Goal: Task Accomplishment & Management: Use online tool/utility

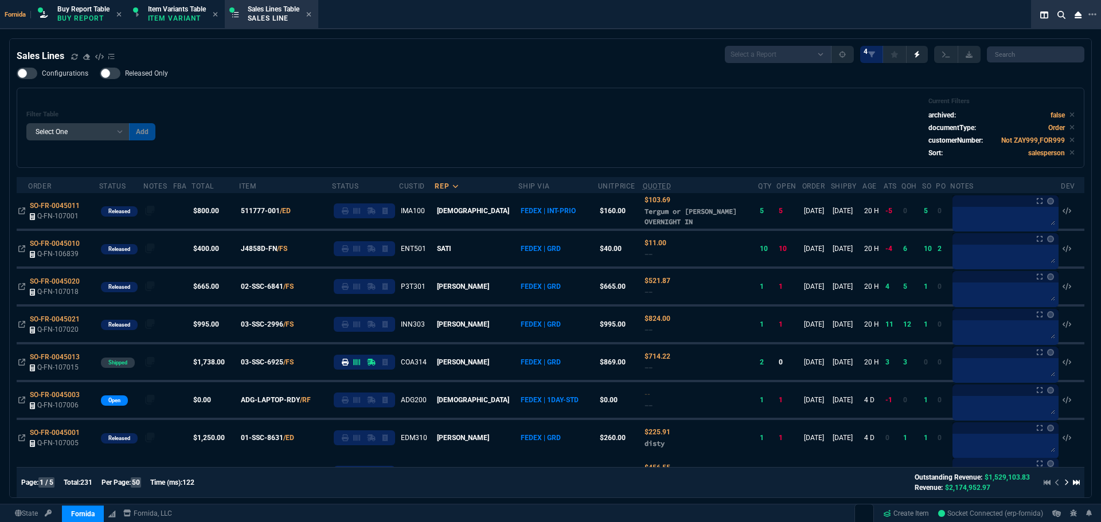
select select "1: BROV"
select select
click at [424, 90] on div "Filter Table Select One Add Filter () Age () ATS () Cond (itemVariantCode) Cust…" at bounding box center [551, 128] width 1068 height 80
click at [613, 73] on div "Configurations Released Only Filter Table Select One Add Filter () Age () ATS (…" at bounding box center [551, 118] width 1068 height 100
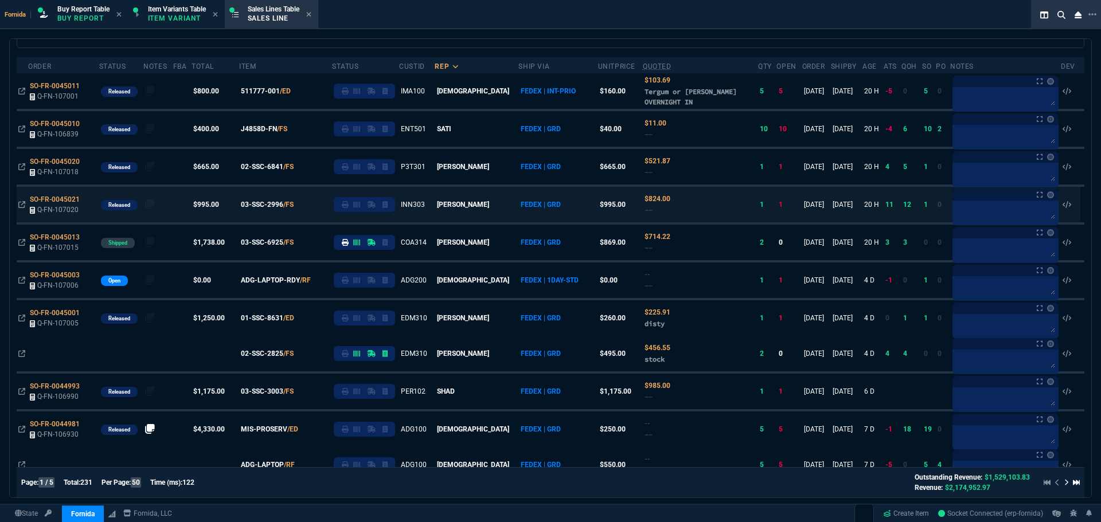
scroll to position [57, 0]
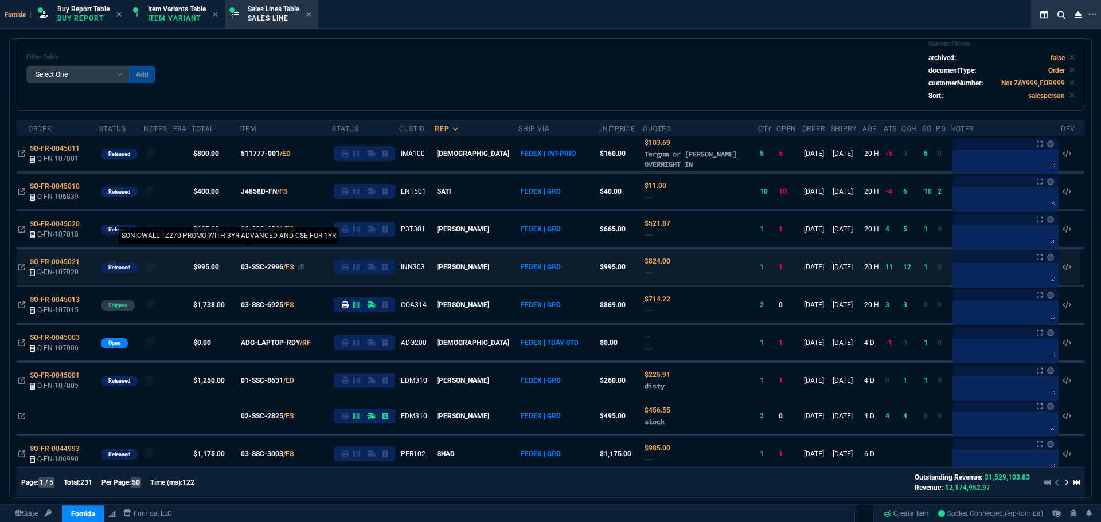
click at [260, 269] on span "03-SSC-2996" at bounding box center [262, 267] width 42 height 10
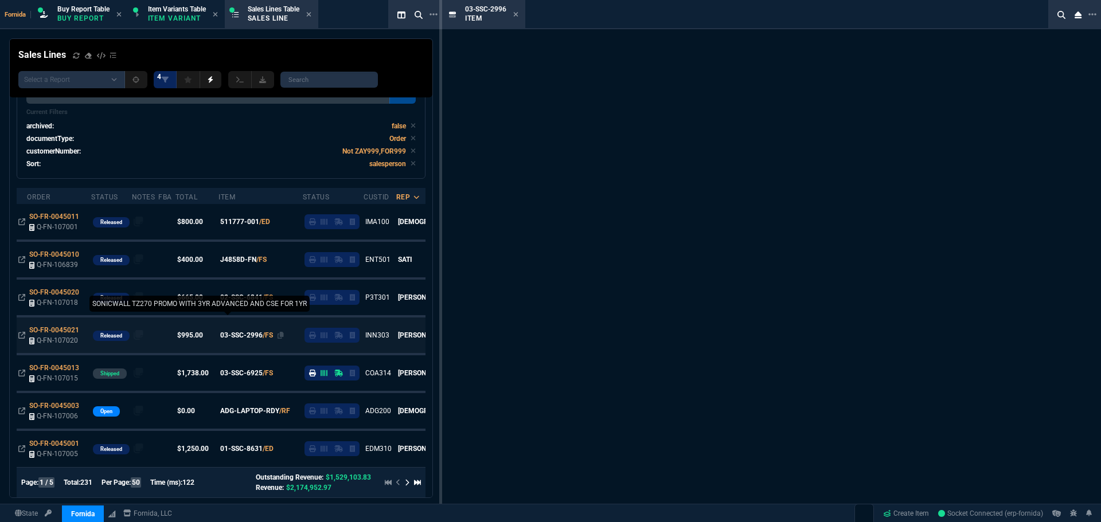
scroll to position [126, 0]
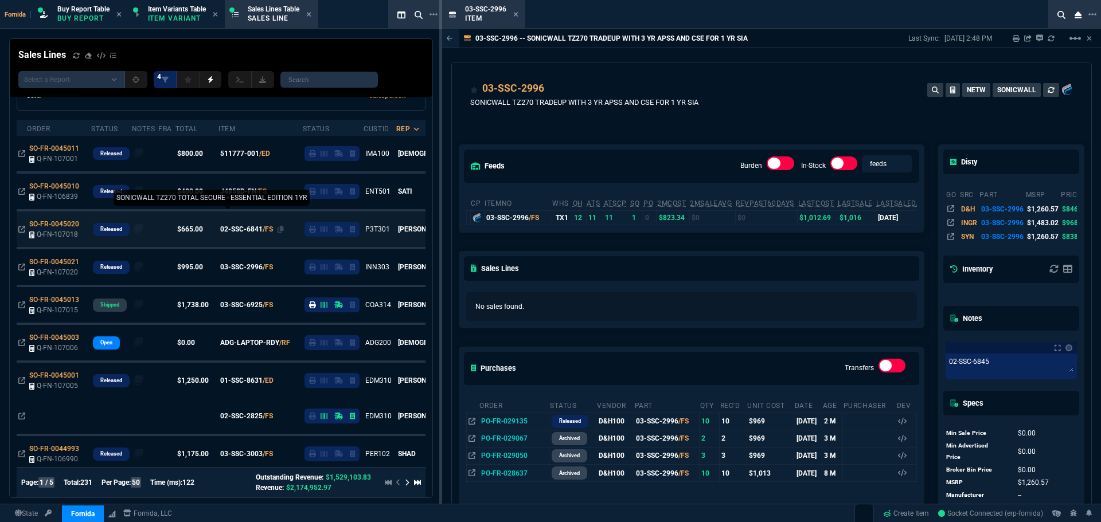
click at [229, 229] on span "02-SSC-6841" at bounding box center [241, 229] width 42 height 10
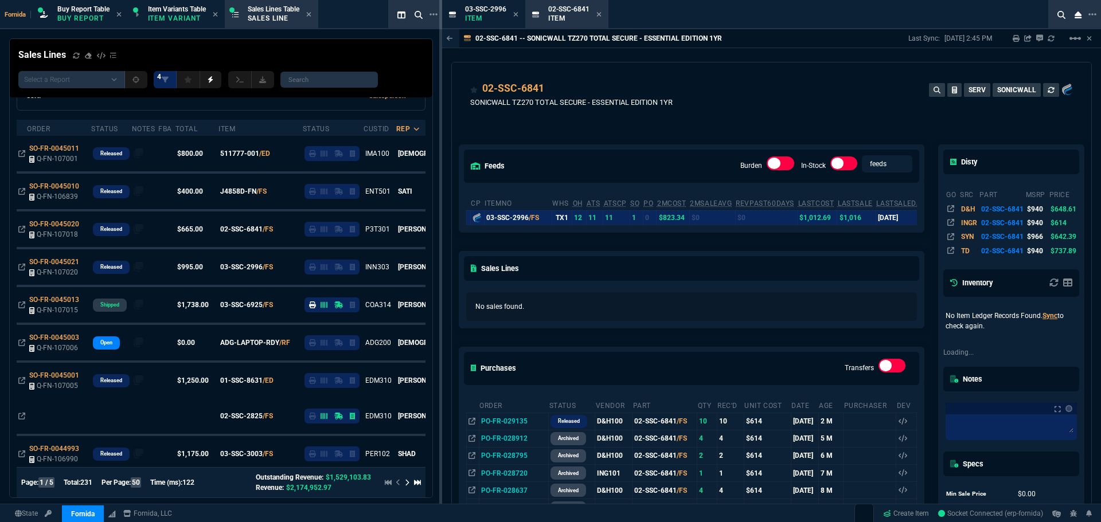
click at [597, 14] on icon at bounding box center [598, 14] width 5 height 7
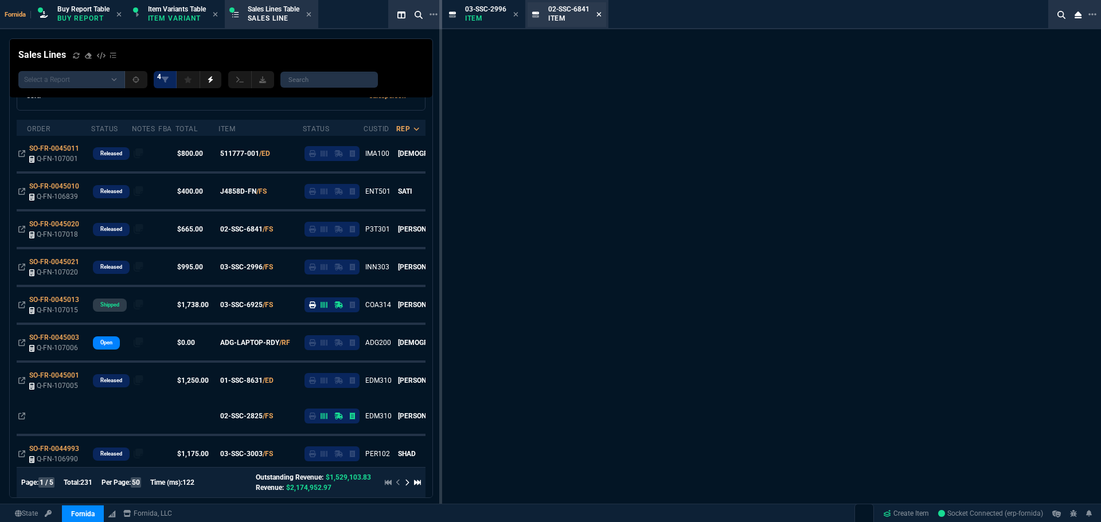
click at [517, 17] on icon at bounding box center [515, 14] width 5 height 7
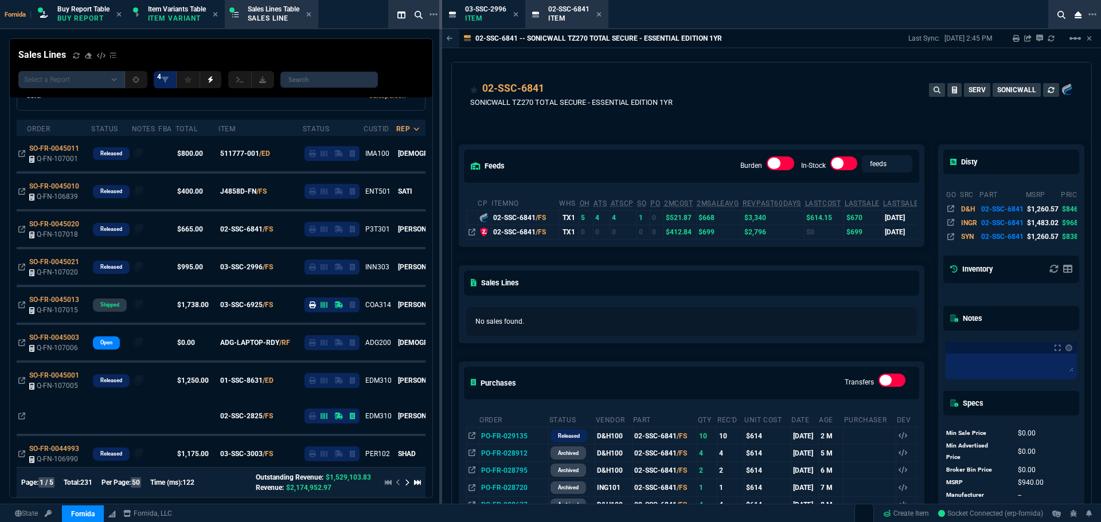
click at [516, 15] on icon at bounding box center [515, 14] width 5 height 7
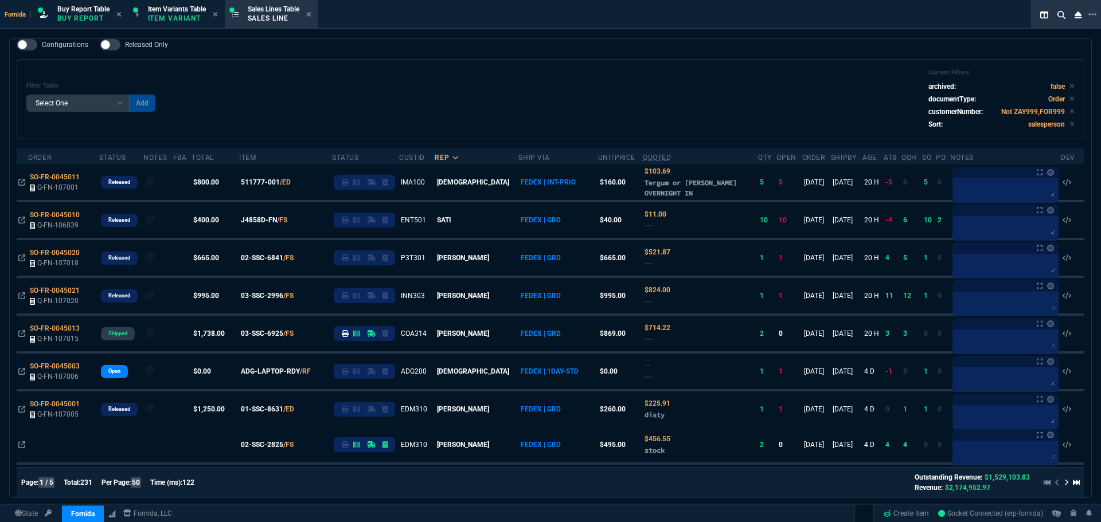
scroll to position [0, 0]
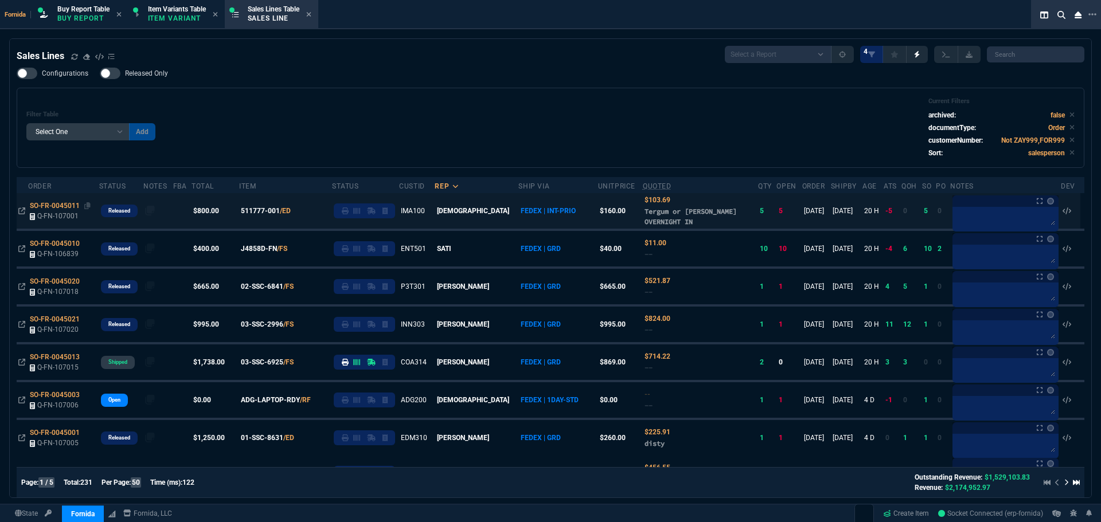
click at [67, 208] on span "SO-FR-0045011" at bounding box center [55, 206] width 50 height 8
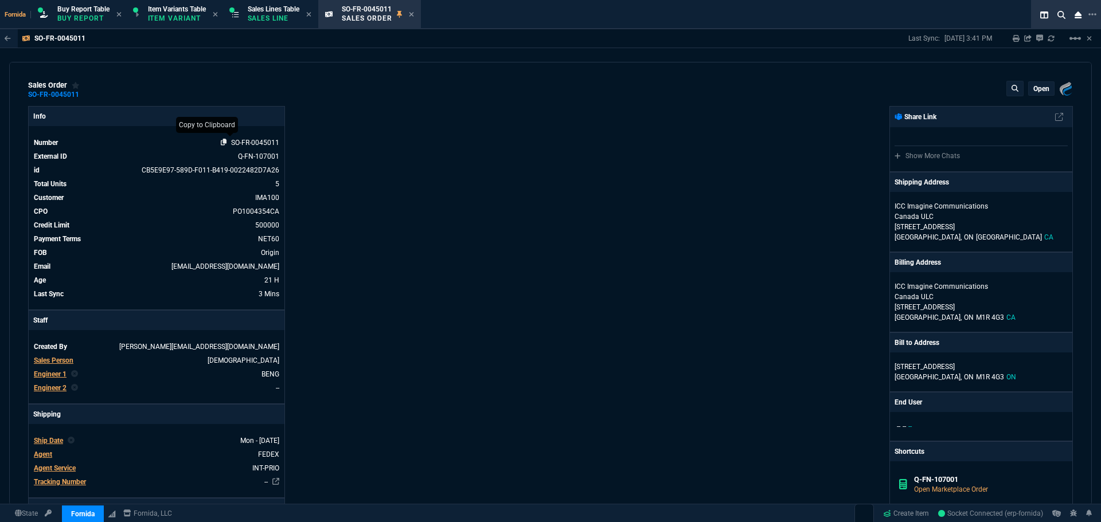
click at [222, 144] on icon at bounding box center [224, 142] width 6 height 7
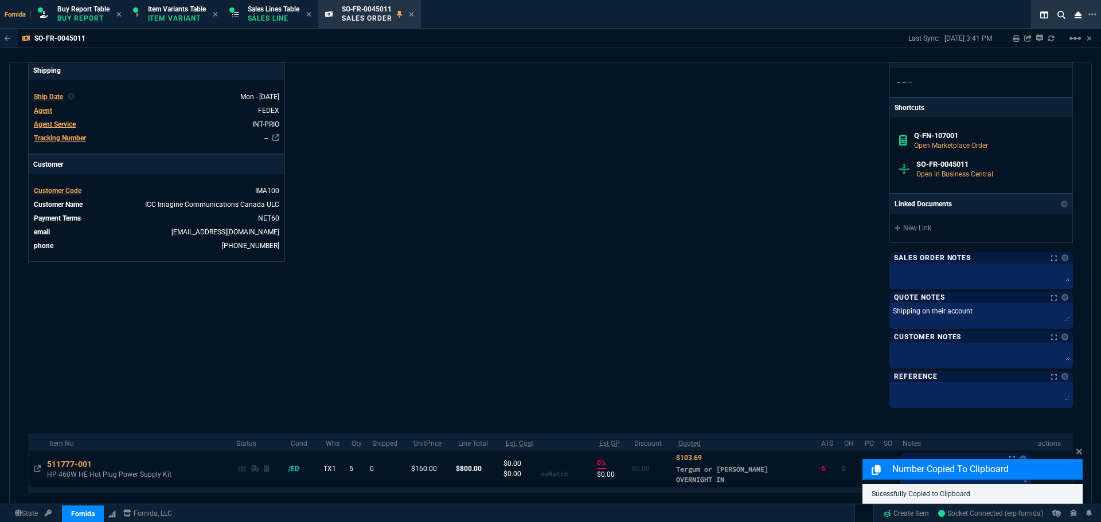
scroll to position [440, 0]
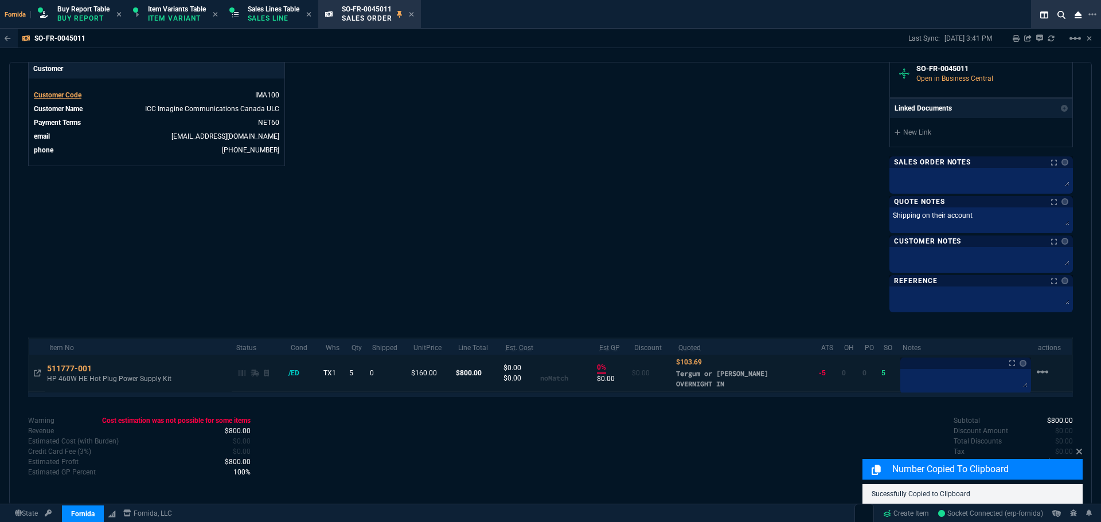
click at [41, 377] on td at bounding box center [37, 373] width 16 height 37
click at [40, 376] on icon at bounding box center [37, 373] width 7 height 7
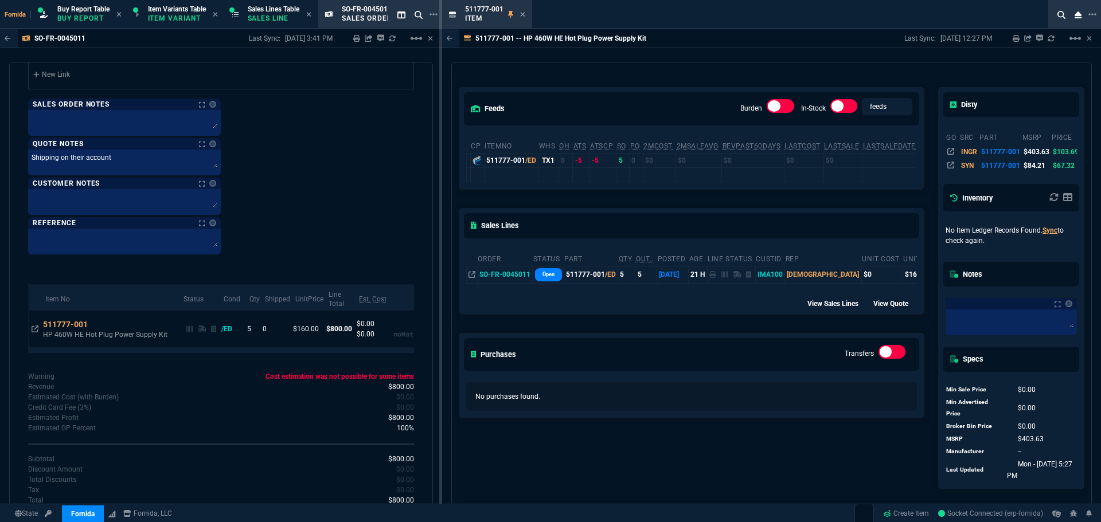
scroll to position [1055, 0]
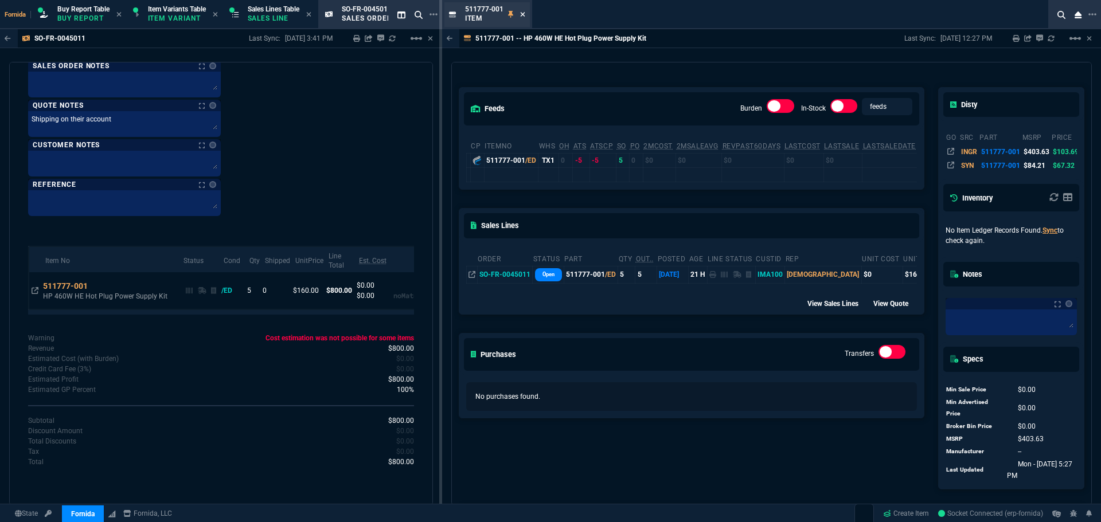
click at [523, 14] on icon at bounding box center [522, 14] width 5 height 7
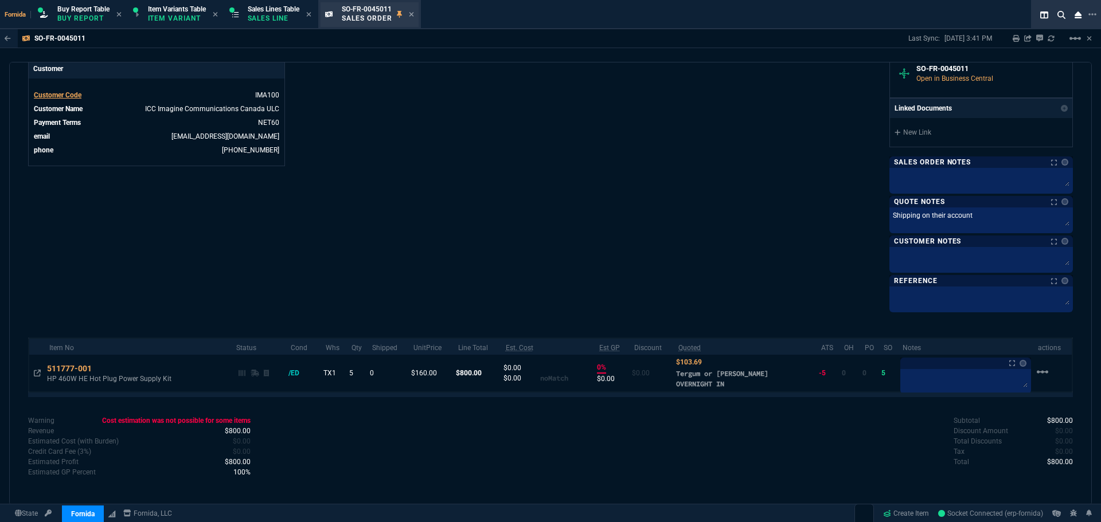
scroll to position [440, 0]
click at [269, 15] on p "Sales Line" at bounding box center [274, 18] width 52 height 9
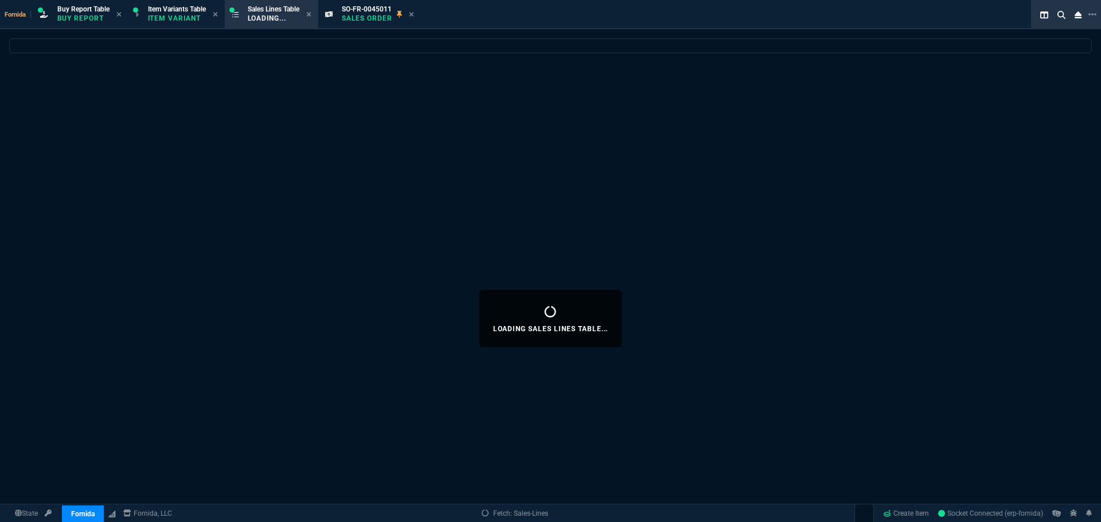
select select
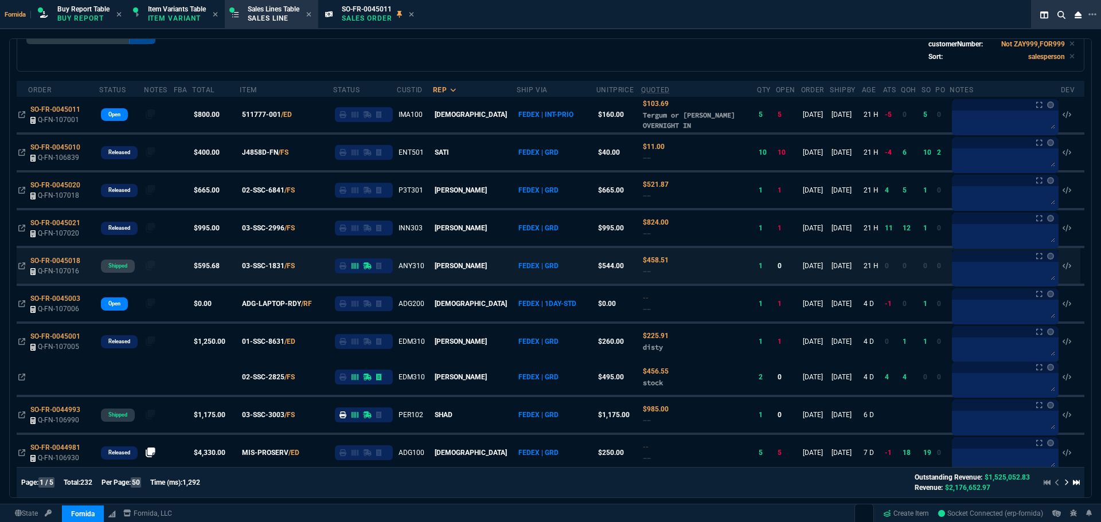
scroll to position [57, 0]
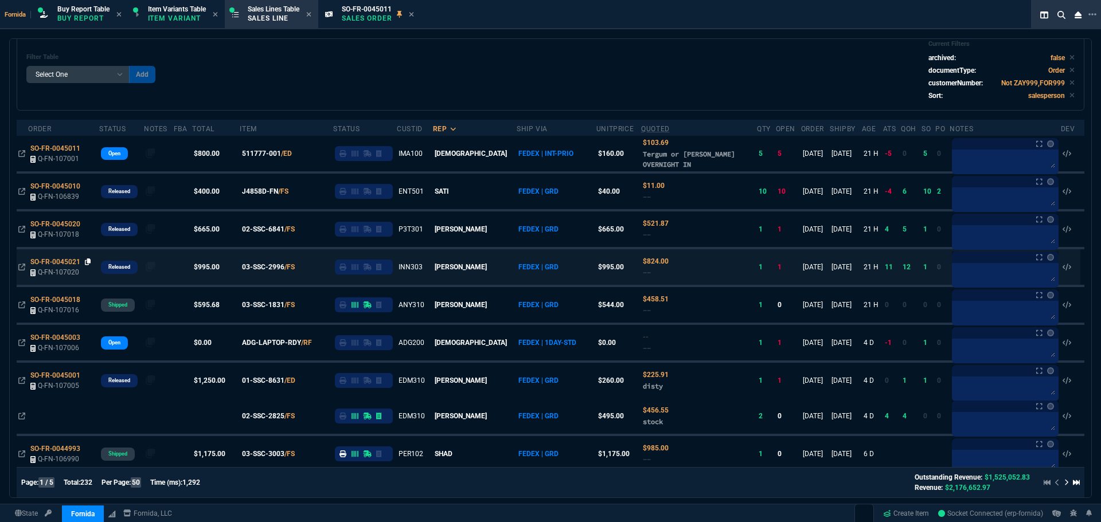
click at [85, 261] on icon at bounding box center [88, 262] width 6 height 7
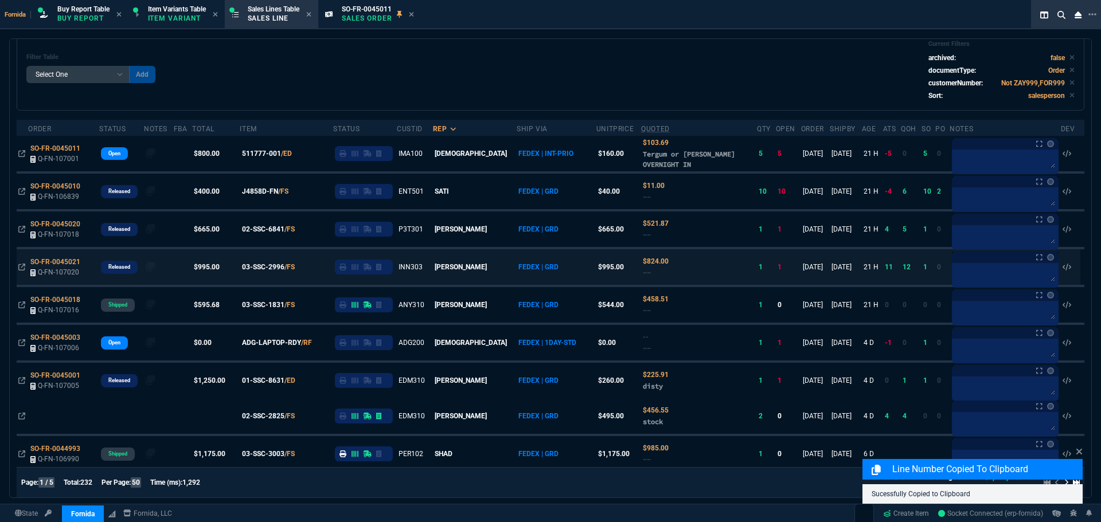
drag, startPoint x: 85, startPoint y: 225, endPoint x: 20, endPoint y: 251, distance: 70.1
click at [85, 225] on icon at bounding box center [88, 224] width 6 height 7
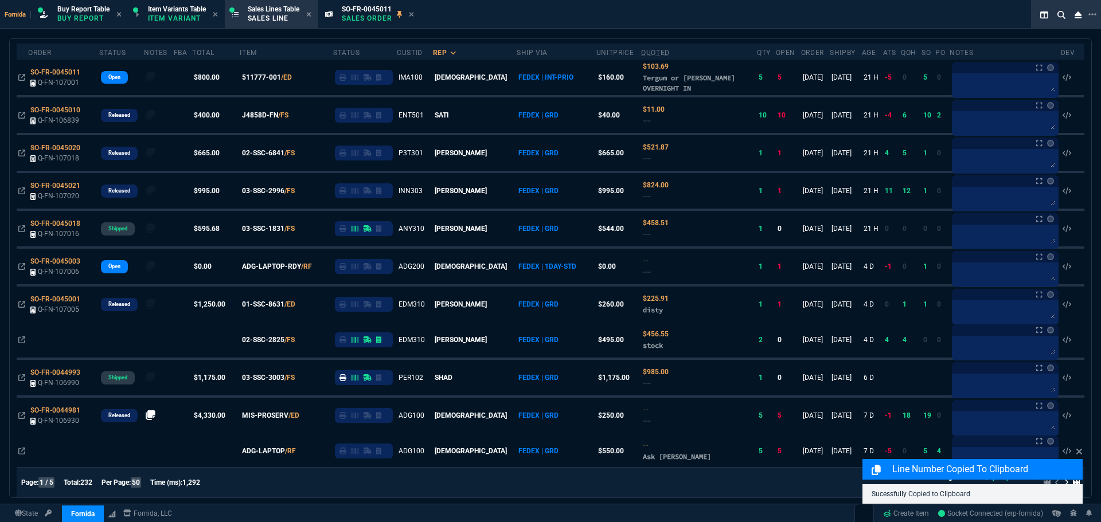
scroll to position [229, 0]
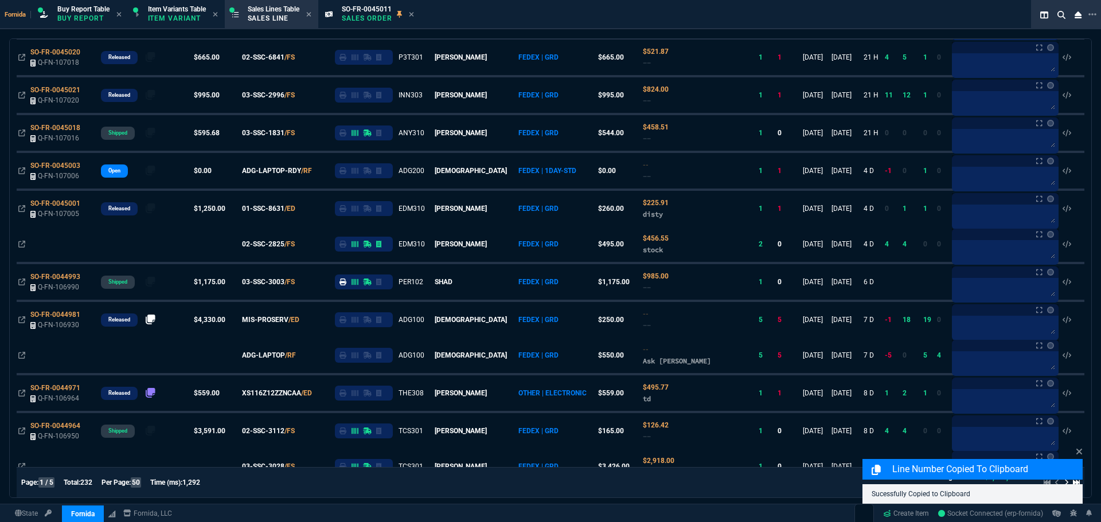
drag, startPoint x: 554, startPoint y: 9, endPoint x: 571, endPoint y: 24, distance: 22.0
click at [554, 9] on div "Fornida Buy Report Table Buy Report Item Variants Table Item Variant Sales Line…" at bounding box center [527, 14] width 1055 height 29
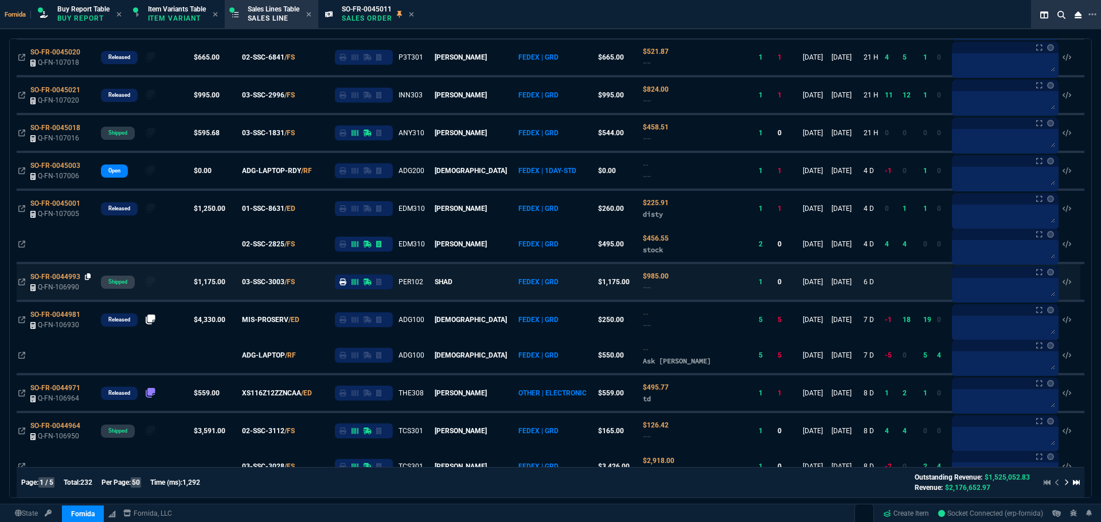
click at [86, 278] on icon at bounding box center [88, 276] width 6 height 7
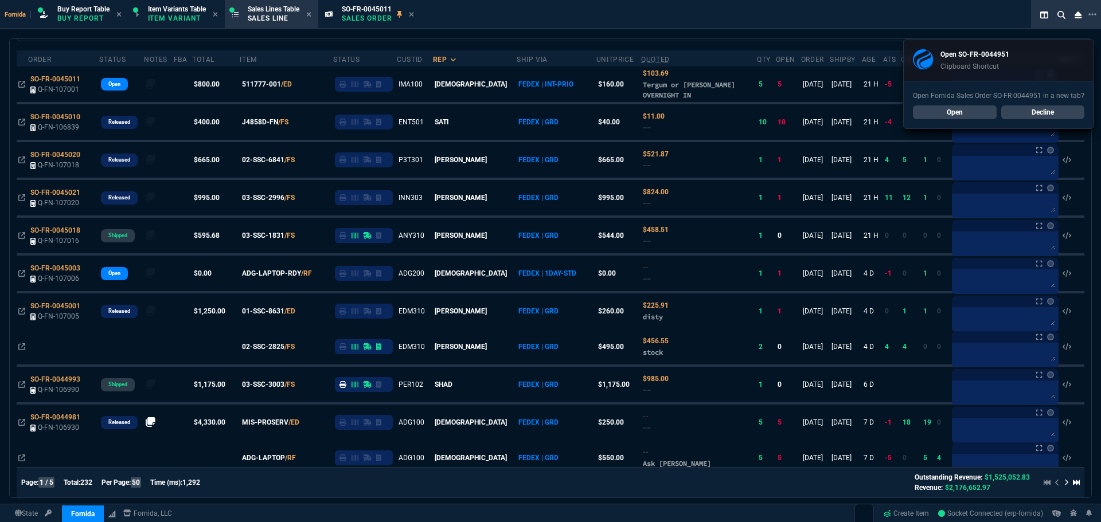
scroll to position [0, 0]
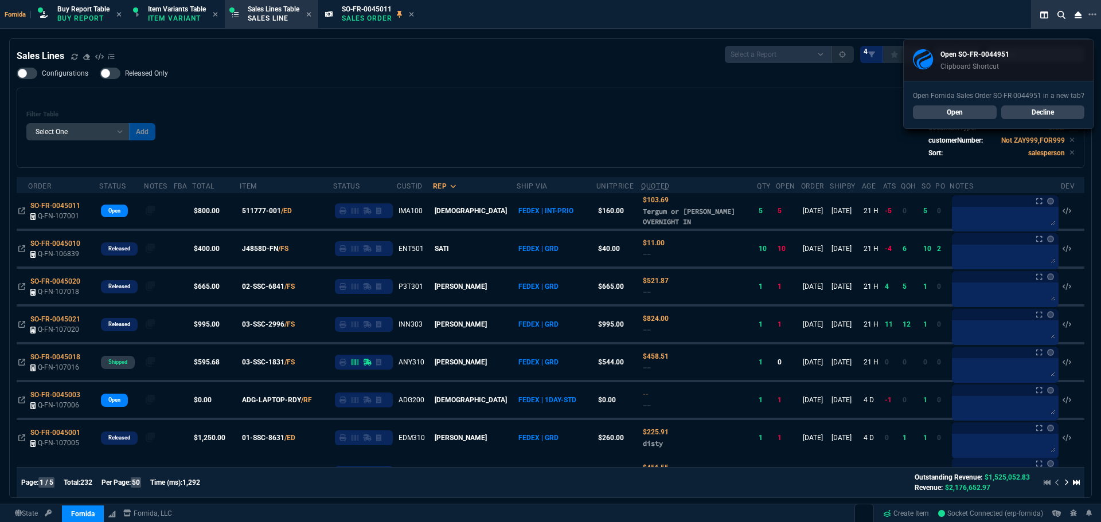
click at [963, 109] on link "Open" at bounding box center [955, 112] width 84 height 14
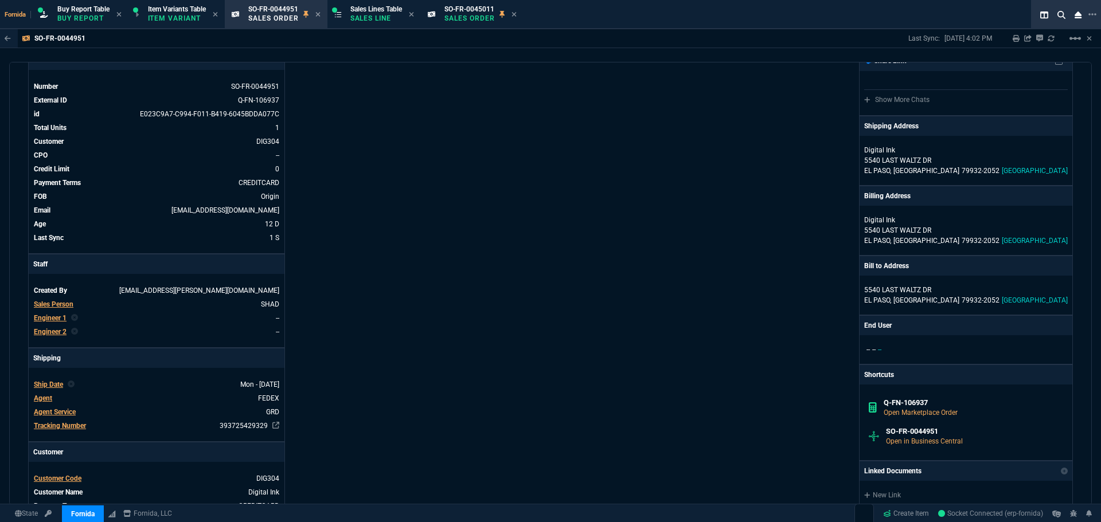
scroll to position [172, 0]
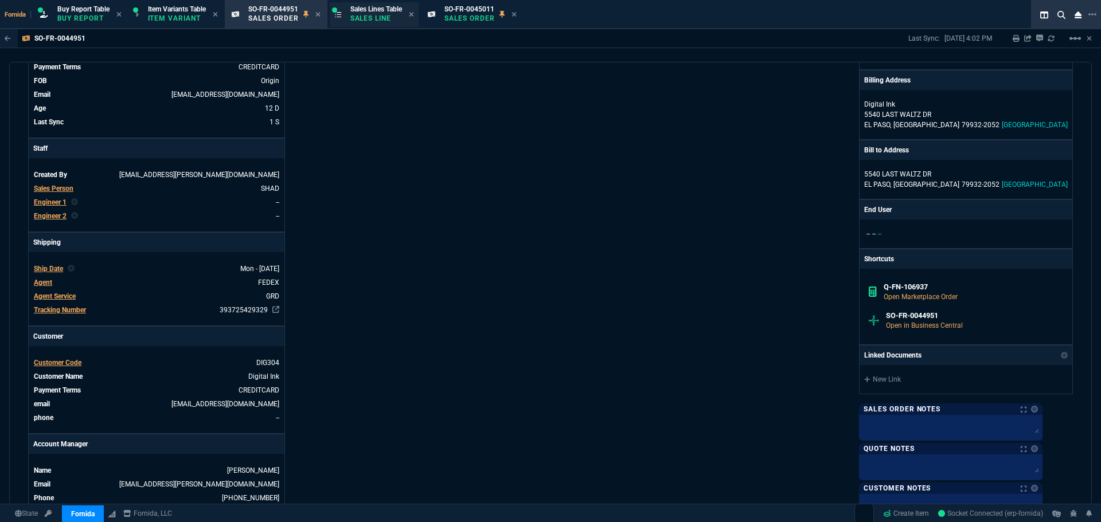
click at [384, 17] on p "Sales Line" at bounding box center [376, 18] width 52 height 9
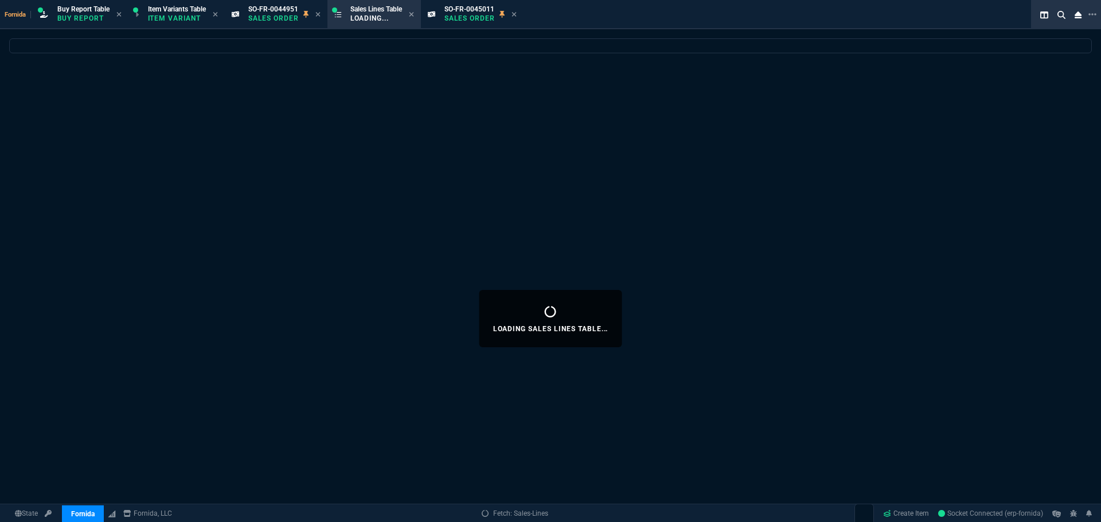
click at [320, 15] on icon at bounding box center [317, 14] width 5 height 7
select select
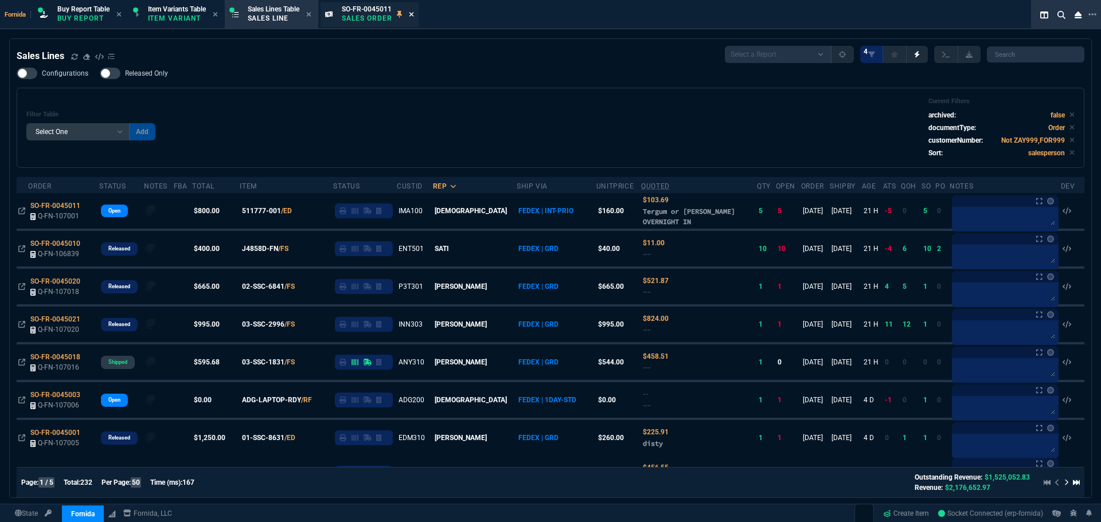
click at [413, 15] on icon at bounding box center [411, 14] width 5 height 5
drag, startPoint x: 366, startPoint y: 20, endPoint x: 420, endPoint y: 18, distance: 53.9
click at [366, 20] on p "Sales Order" at bounding box center [367, 18] width 50 height 9
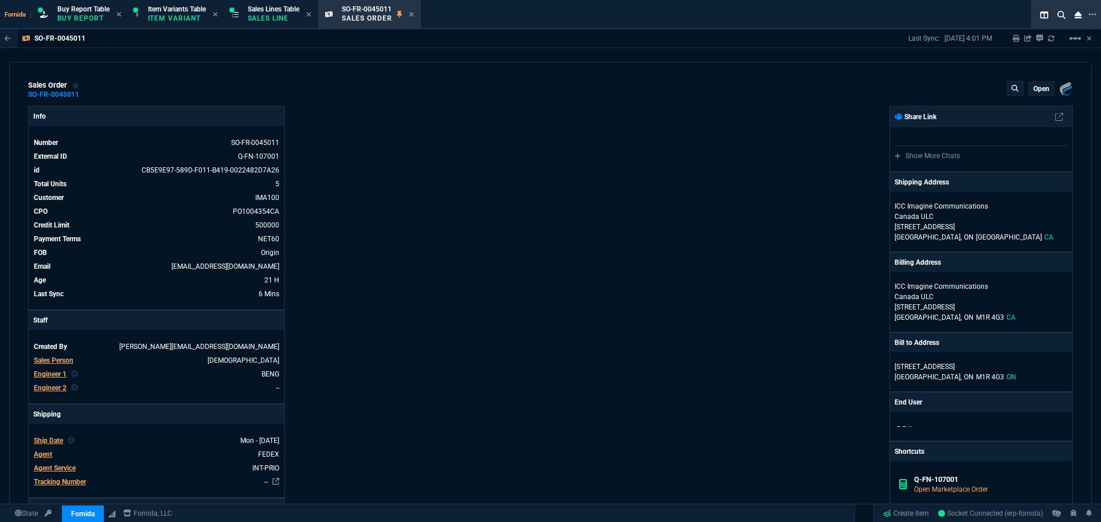
click at [662, 471] on div "Fornida, LLC [STREET_ADDRESS] Share Link Show More Chats Shipping Address ICC I…" at bounding box center [811, 428] width 522 height 644
click at [483, 272] on div "Info Number SO-FR-0045011 External ID Q-FN-107001 id CB5E9E97-589D-F011-B419-00…" at bounding box center [289, 428] width 522 height 644
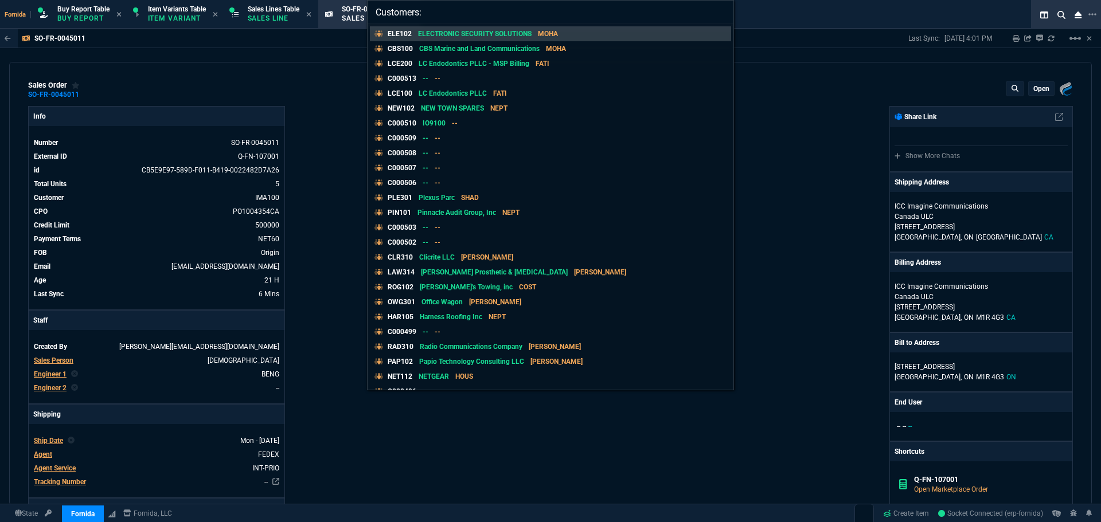
type input "Customers: Innerlinks"
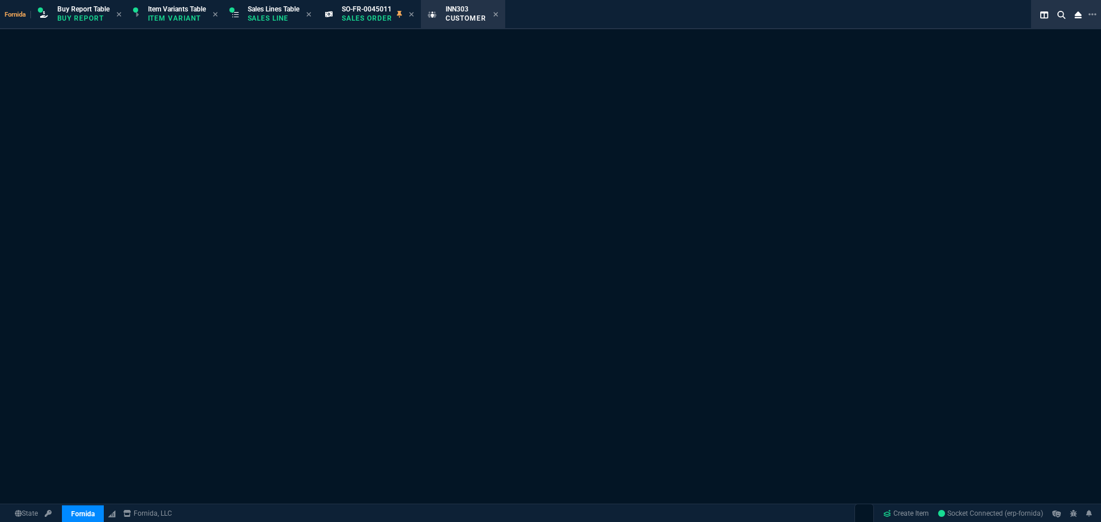
select select "1: quotes"
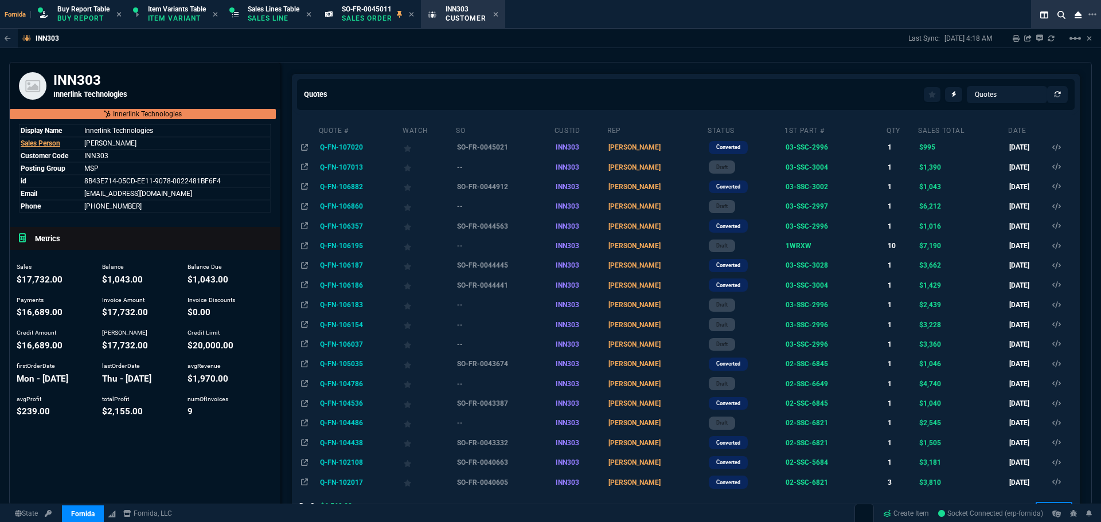
click at [504, 145] on td "SO-FR-0045021" at bounding box center [504, 147] width 99 height 19
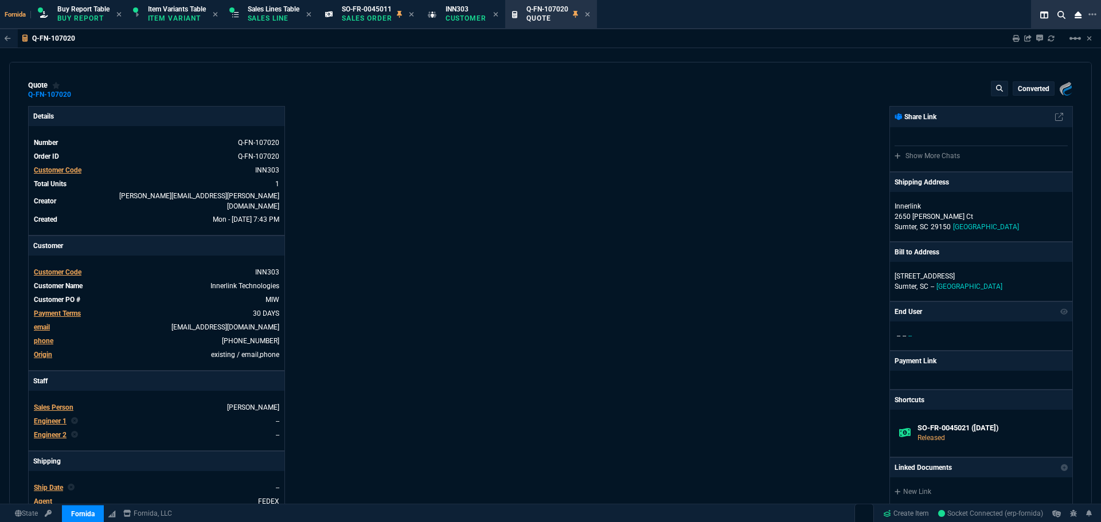
type input "17"
type input "171"
type input "1260.57"
type input "21"
drag, startPoint x: 453, startPoint y: 255, endPoint x: 440, endPoint y: 250, distance: 14.2
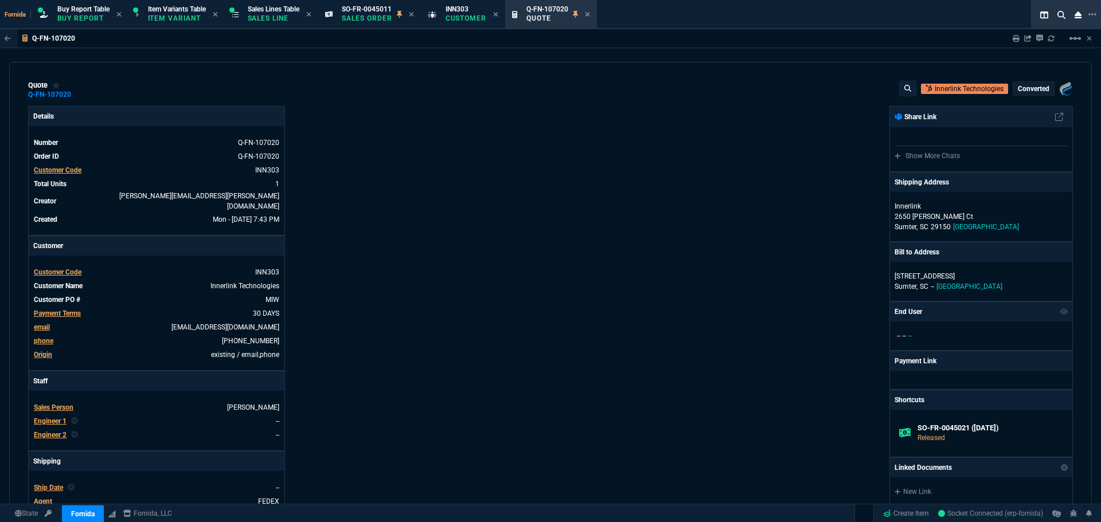
click at [452, 254] on div "Details Number Q-FN-107020 Order ID Q-FN-107020 Customer Code INN303 Total Unit…" at bounding box center [289, 399] width 522 height 586
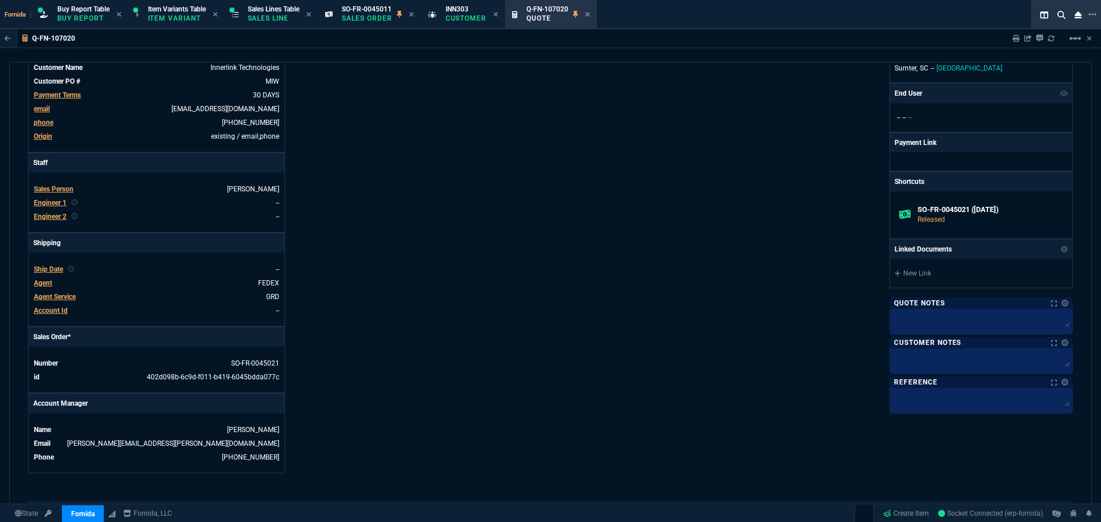
scroll to position [229, 0]
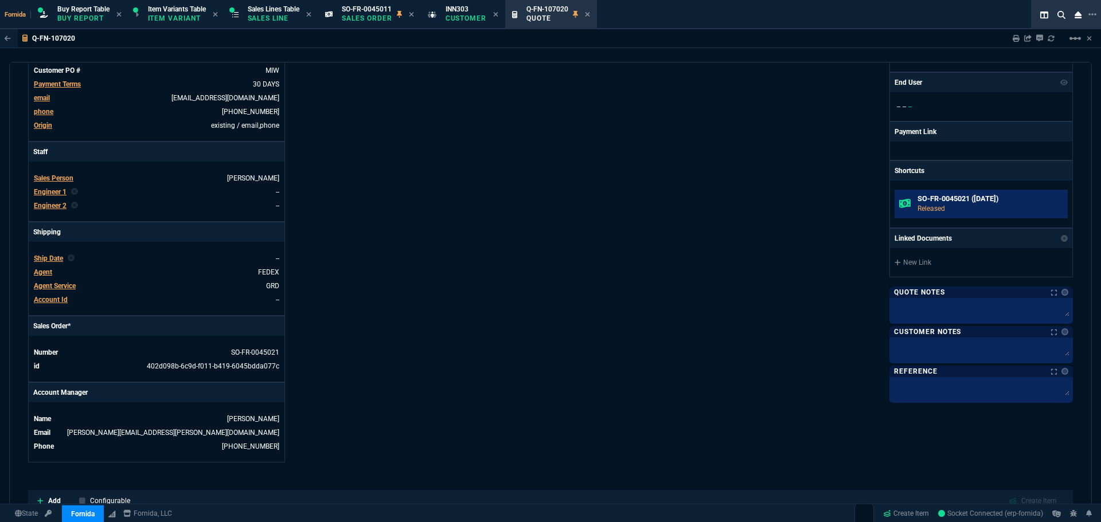
click at [973, 206] on p "Released" at bounding box center [990, 209] width 146 height 10
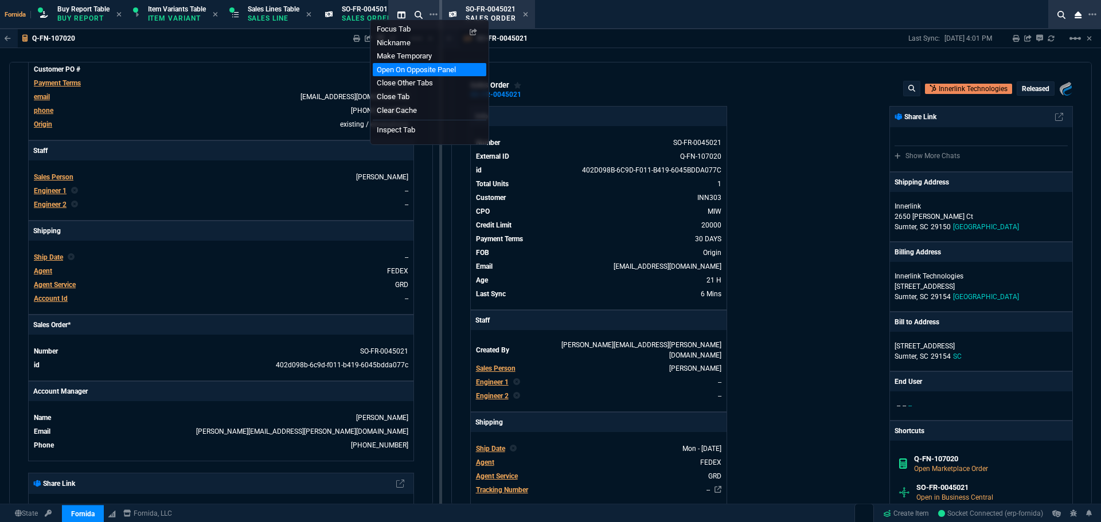
click at [451, 66] on li "Open On Opposite Panel" at bounding box center [430, 70] width 114 height 14
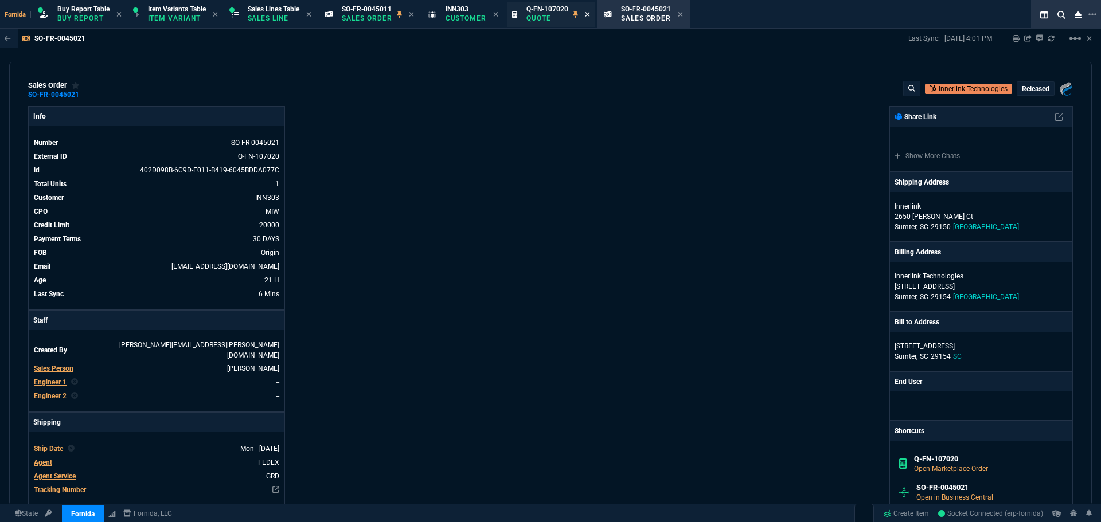
click at [590, 15] on icon at bounding box center [587, 14] width 5 height 5
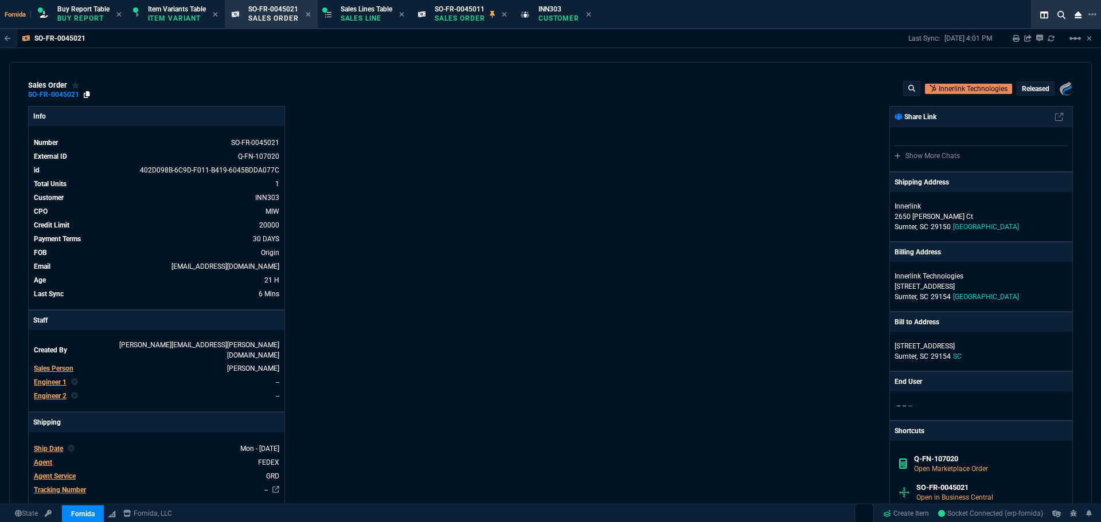
click at [84, 95] on icon at bounding box center [87, 94] width 6 height 7
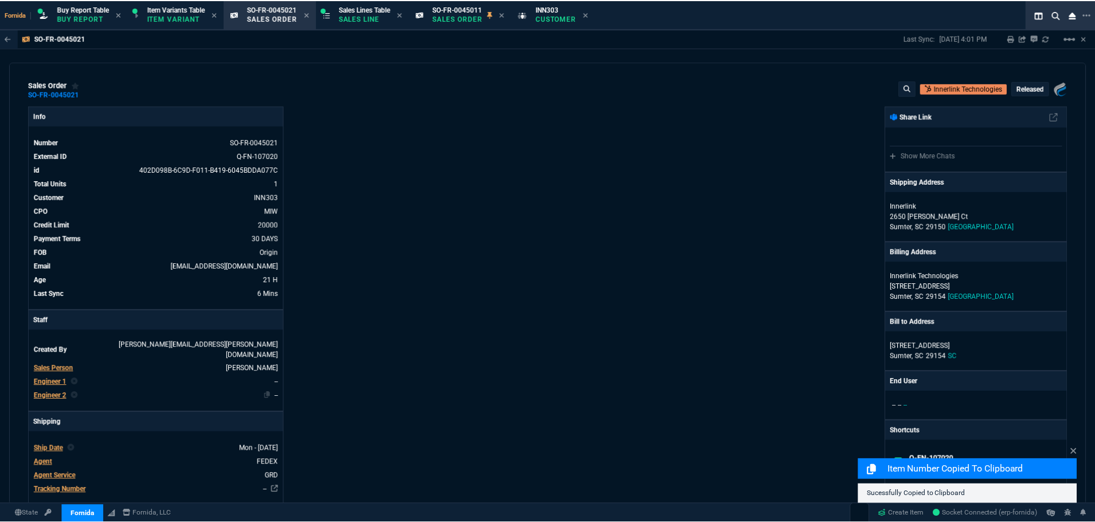
scroll to position [172, 0]
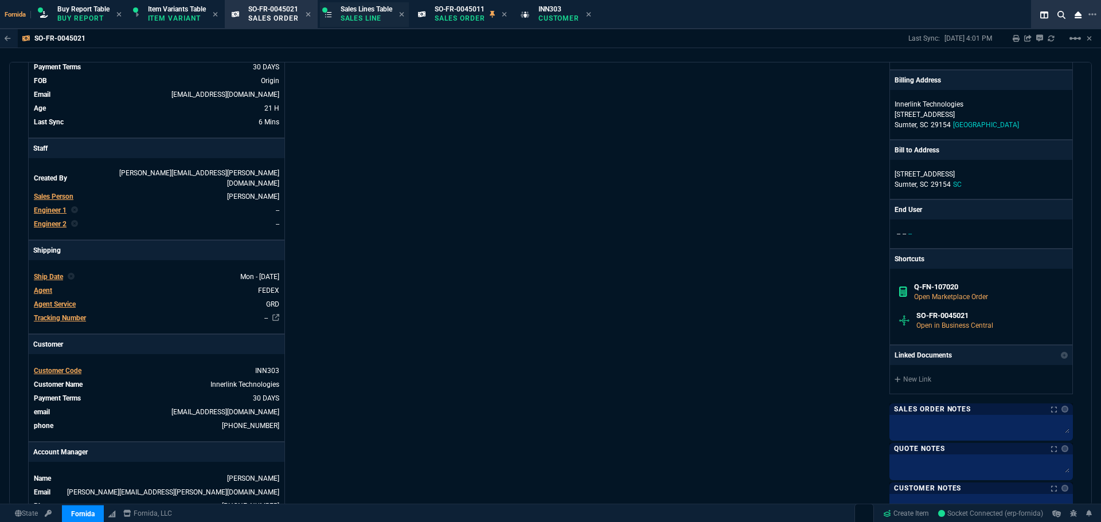
click at [372, 15] on p "Sales Line" at bounding box center [367, 18] width 52 height 9
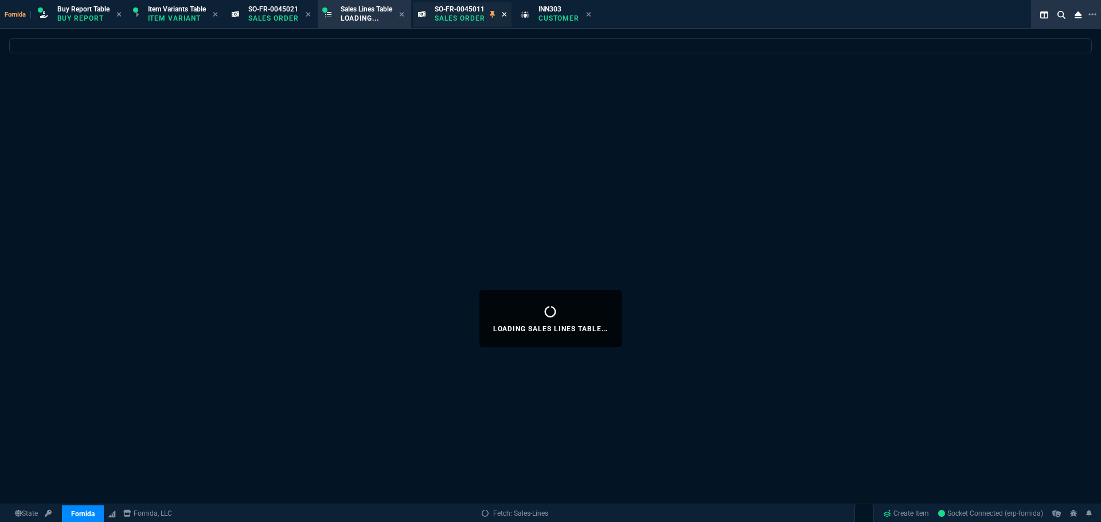
click at [507, 17] on icon at bounding box center [504, 14] width 5 height 7
click at [587, 14] on icon at bounding box center [589, 14] width 5 height 5
select select
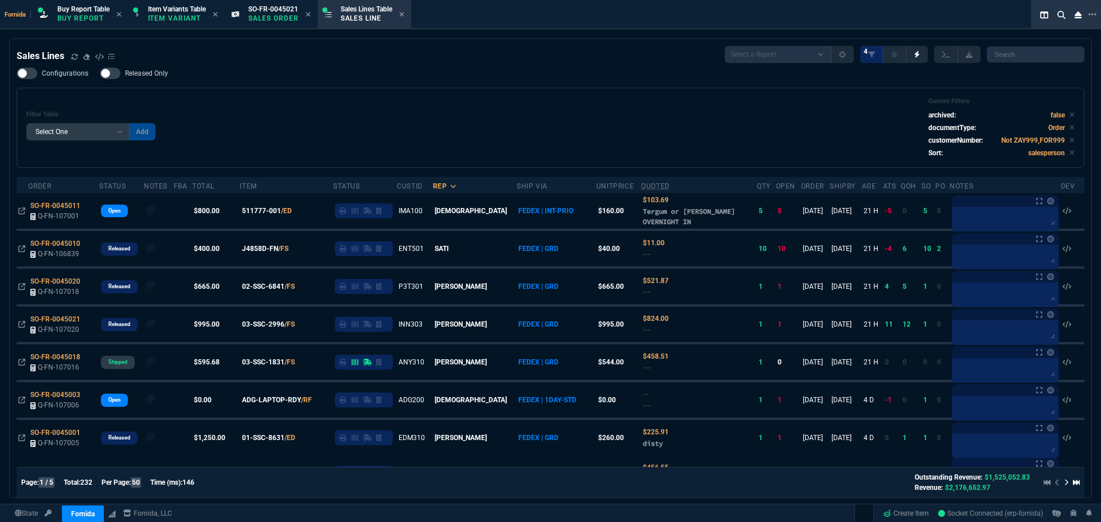
click at [311, 13] on icon at bounding box center [308, 14] width 5 height 7
click at [72, 206] on span "SO-FR-0045011" at bounding box center [55, 206] width 50 height 8
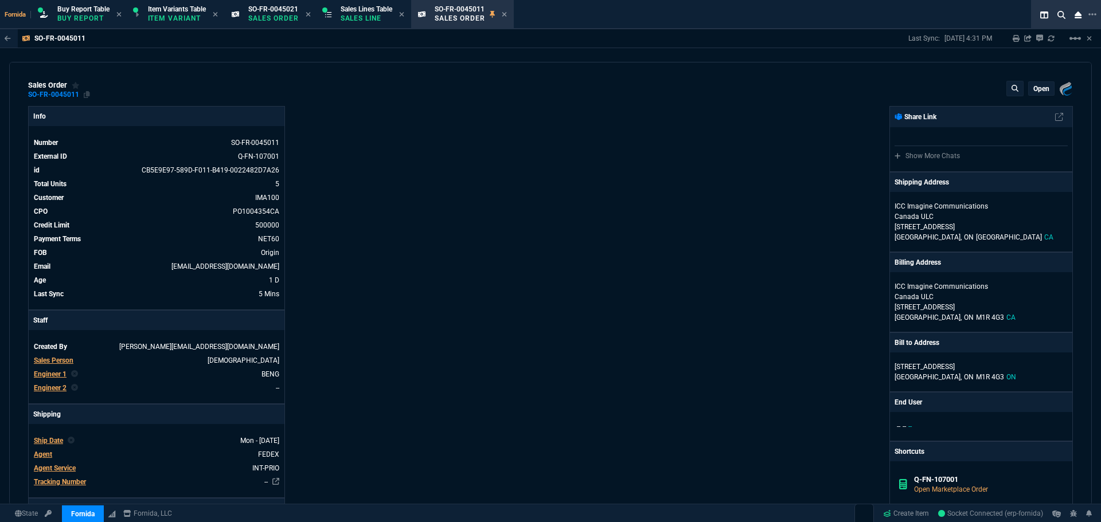
click at [42, 94] on div "SO-FR-0045011" at bounding box center [53, 95] width 51 height 2
click at [355, 134] on div "Info Number SO-FR-0045011 External ID Q-FN-107001 id CB5E9E97-589D-F011-B419-00…" at bounding box center [289, 428] width 522 height 644
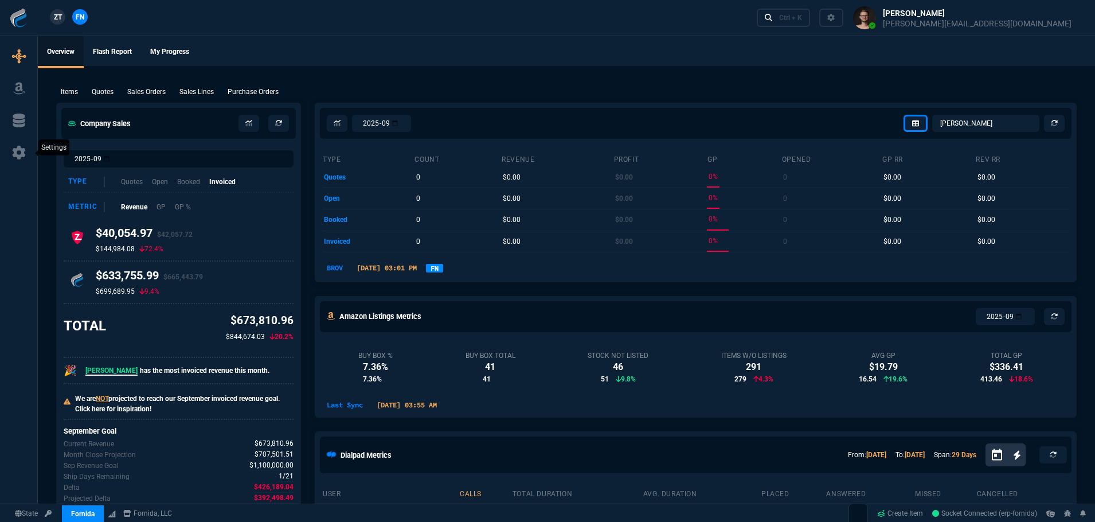
click at [18, 152] on icon at bounding box center [18, 153] width 17 height 14
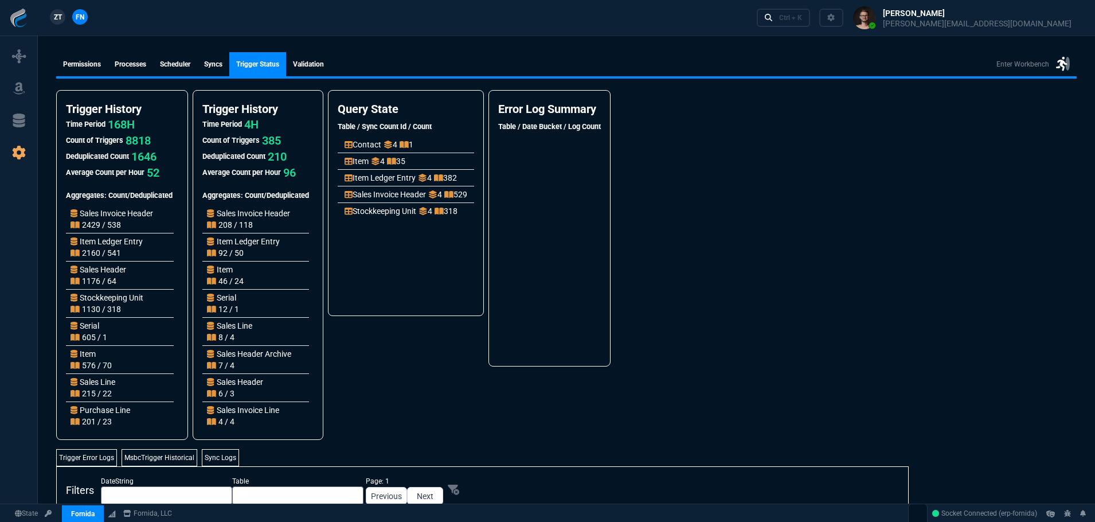
click at [225, 71] on link "syncs" at bounding box center [213, 64] width 32 height 24
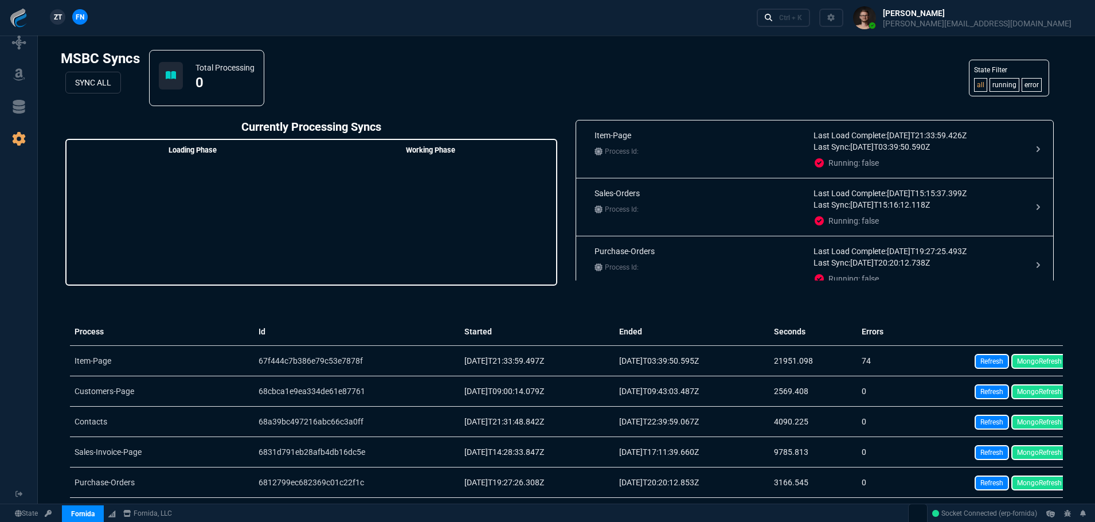
scroll to position [115, 0]
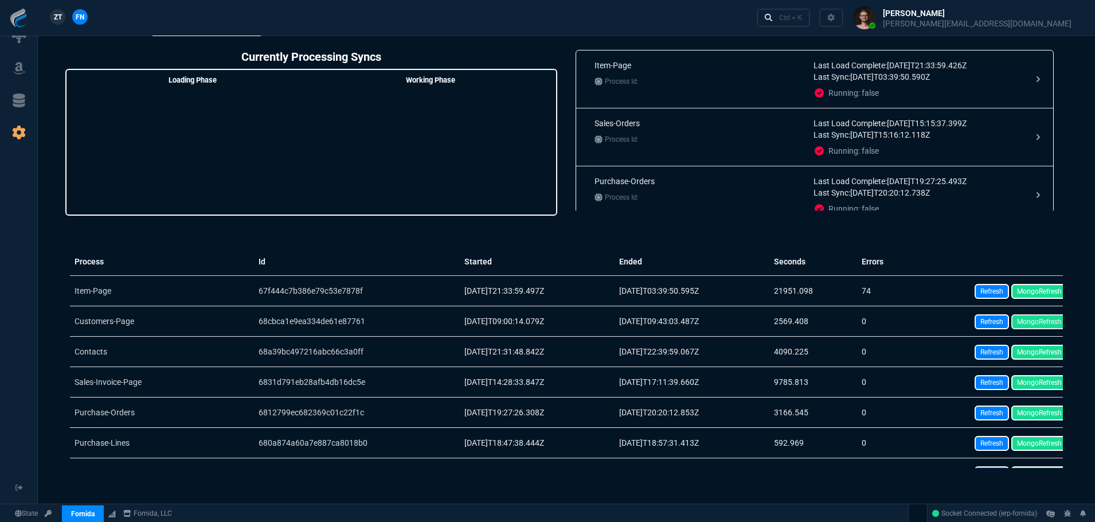
click at [1027, 321] on link "MongoRefresh" at bounding box center [1039, 321] width 56 height 15
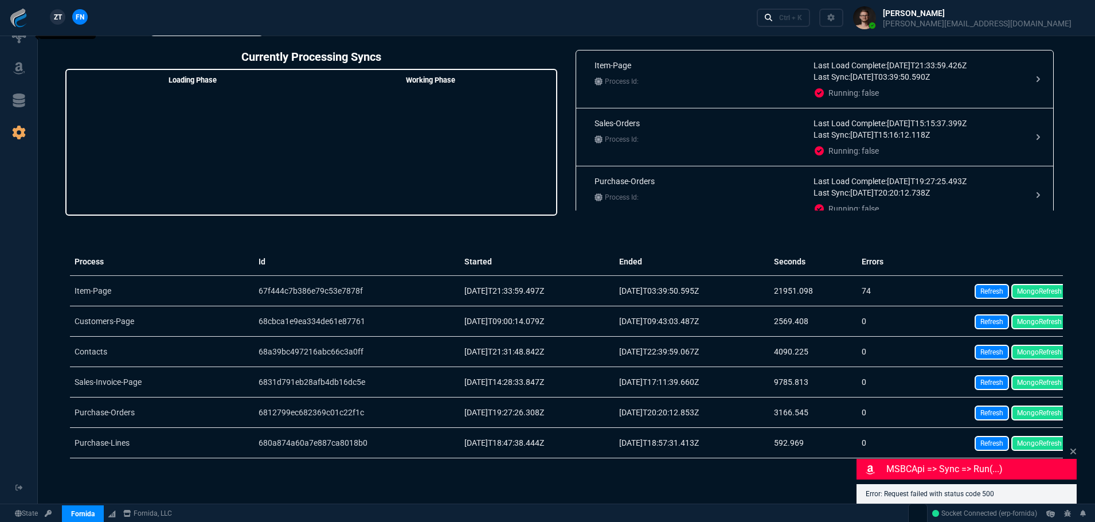
click at [19, 44] on nx-icon at bounding box center [19, 37] width 14 height 16
select select "1: BROV"
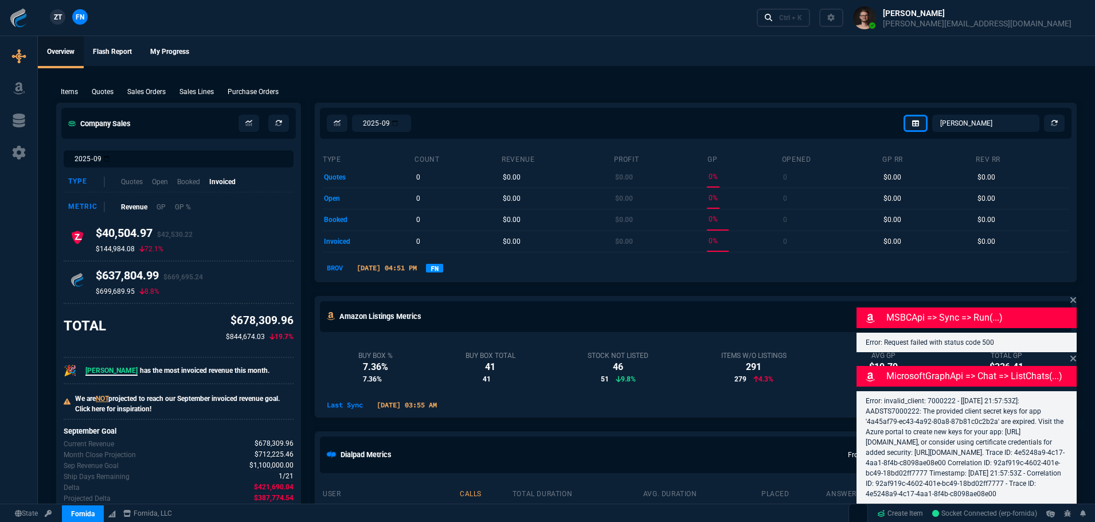
click at [26, 157] on icon at bounding box center [18, 153] width 17 height 14
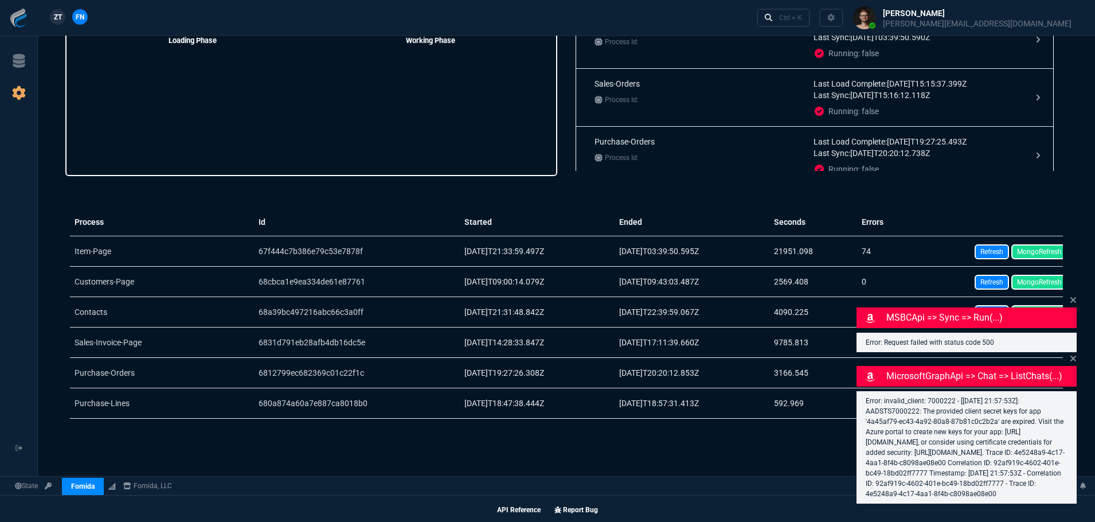
scroll to position [156, 0]
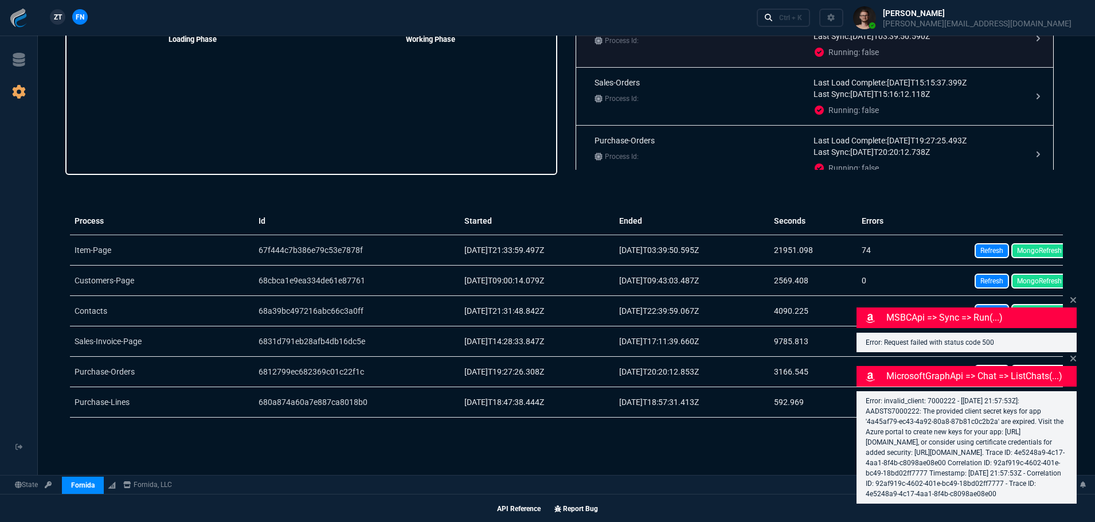
click at [986, 274] on link "Refresh" at bounding box center [992, 280] width 34 height 15
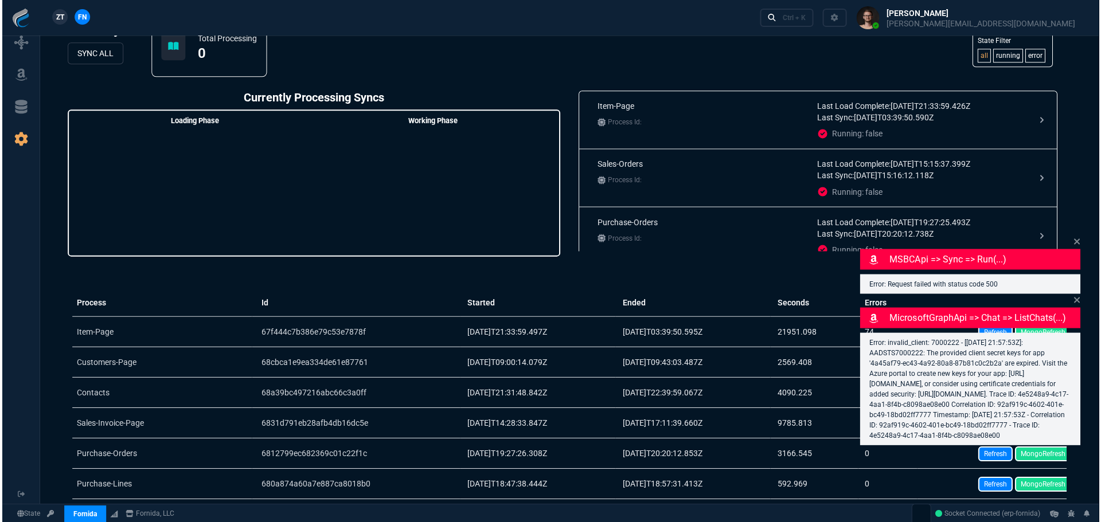
scroll to position [0, 0]
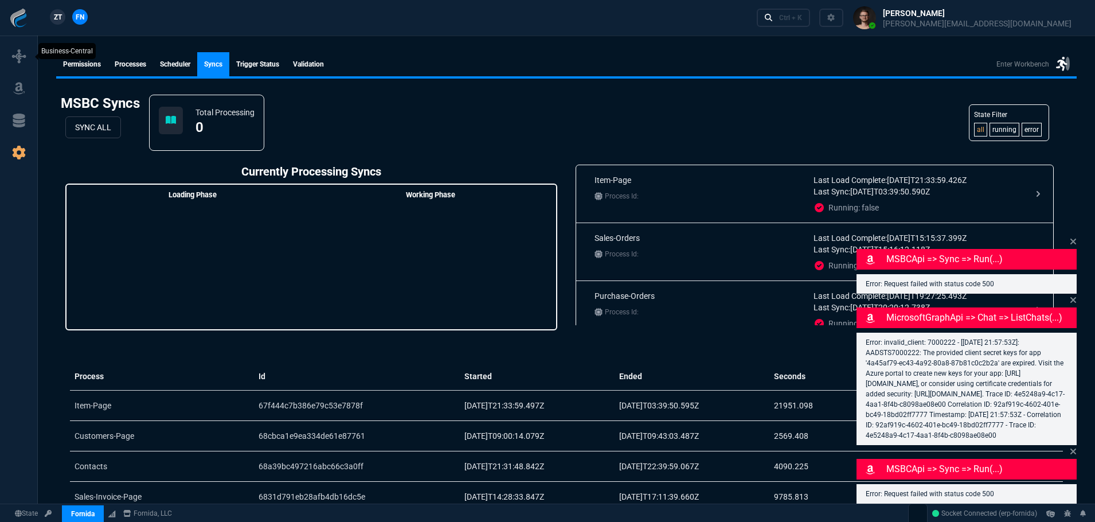
click at [17, 58] on icon at bounding box center [19, 56] width 14 height 14
select select "1: BROV"
